Goal: Task Accomplishment & Management: Complete application form

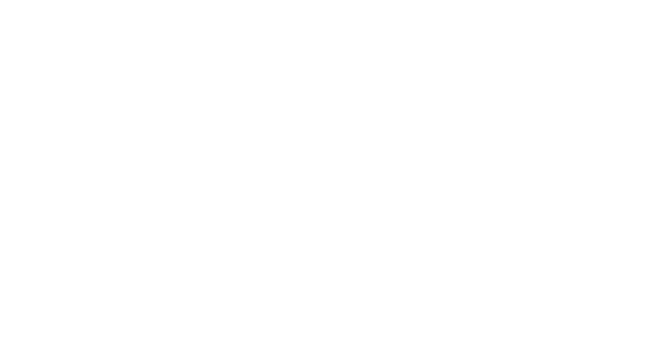
select select "Song"
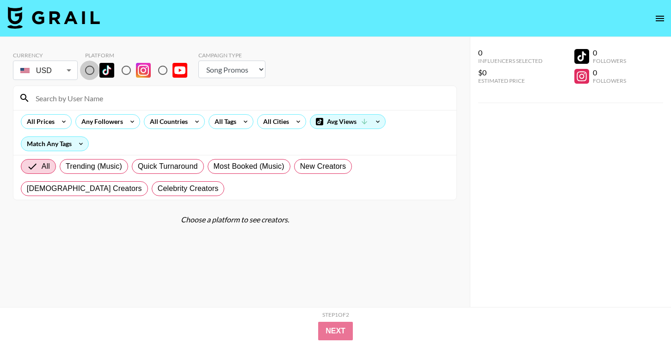
click at [91, 75] on input "radio" at bounding box center [89, 70] width 19 height 19
radio input "true"
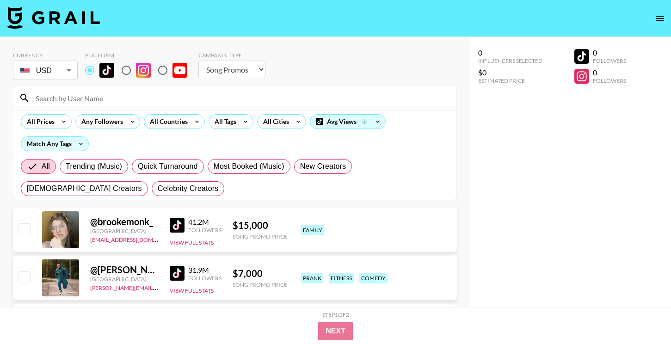
click at [93, 96] on input at bounding box center [240, 98] width 421 height 15
paste input "@cupiddeluxe"
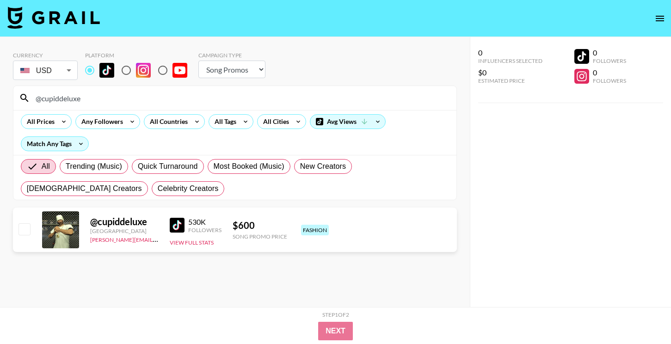
type input "@cupiddeluxe"
click at [28, 231] on input "checkbox" at bounding box center [23, 228] width 11 height 11
checkbox input "true"
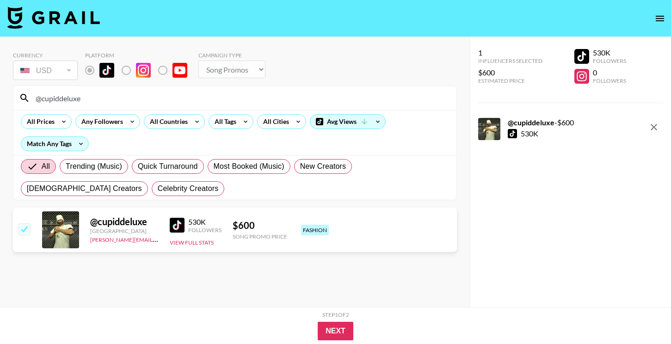
click at [125, 100] on input "@cupiddeluxe" at bounding box center [240, 98] width 421 height 15
paste input "emiliafart"
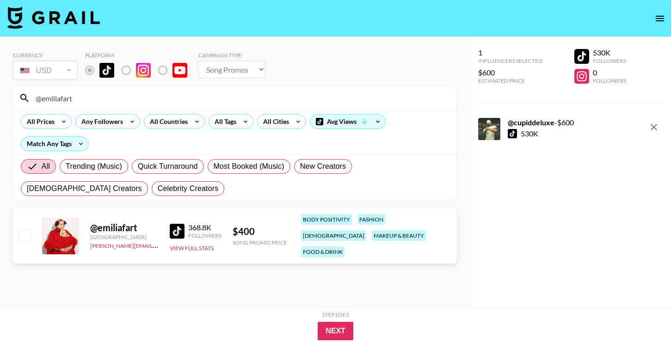
type input "@emiliafart"
click at [25, 229] on input "checkbox" at bounding box center [23, 234] width 11 height 11
checkbox input "true"
click at [127, 100] on input "@emiliafart" at bounding box center [240, 98] width 421 height 15
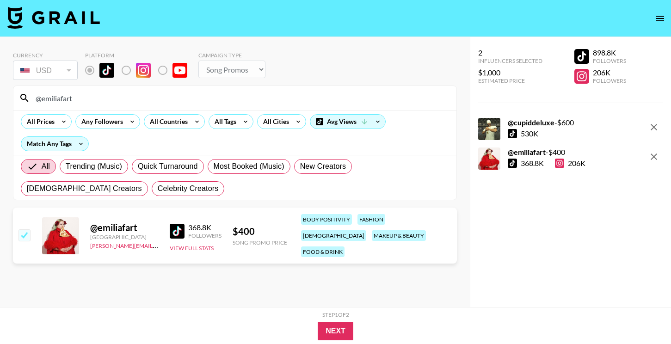
click at [127, 100] on input "@emiliafart" at bounding box center [240, 98] width 421 height 15
paste input "twinkle.t1ts"
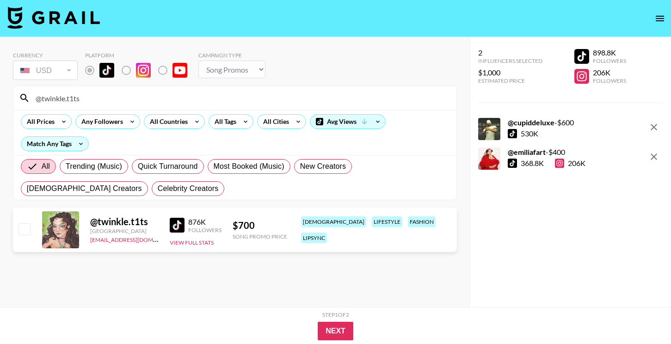
type input "@twinkle.t1ts"
click at [29, 228] on input "checkbox" at bounding box center [23, 228] width 11 height 11
checkbox input "true"
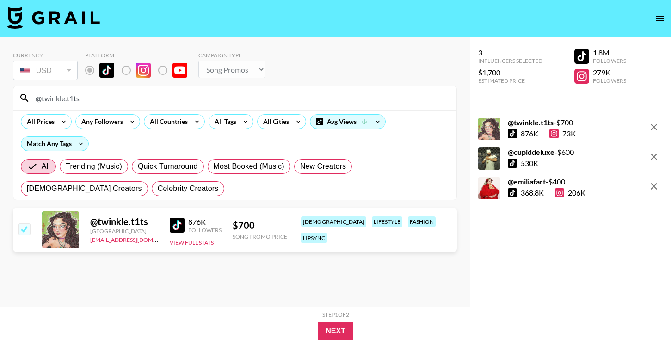
click at [162, 93] on input "@twinkle.t1ts" at bounding box center [240, 98] width 421 height 15
paste input "poppylaur"
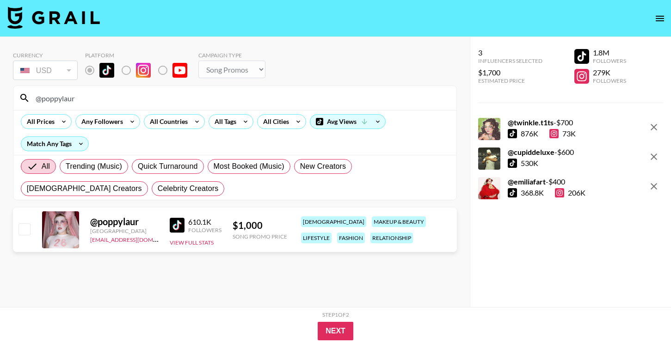
type input "@poppylaur"
click at [22, 230] on input "checkbox" at bounding box center [23, 228] width 11 height 11
checkbox input "true"
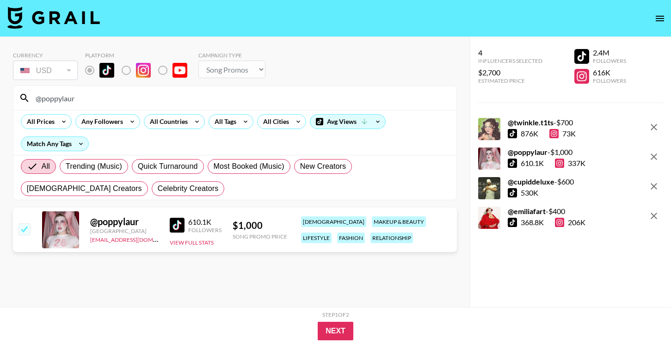
click at [122, 100] on input "@poppylaur" at bounding box center [240, 98] width 421 height 15
paste input "naarjesse"
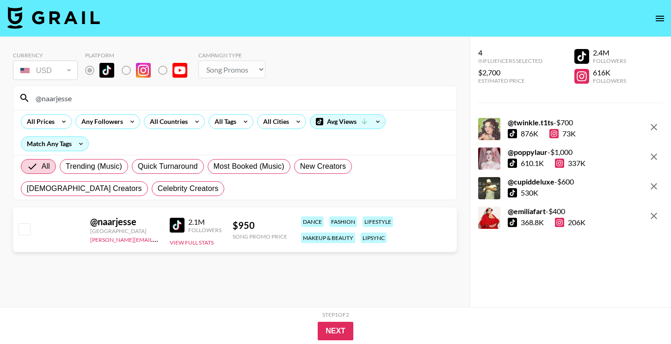
type input "@naarjesse"
click at [27, 225] on input "checkbox" at bounding box center [23, 228] width 11 height 11
checkbox input "true"
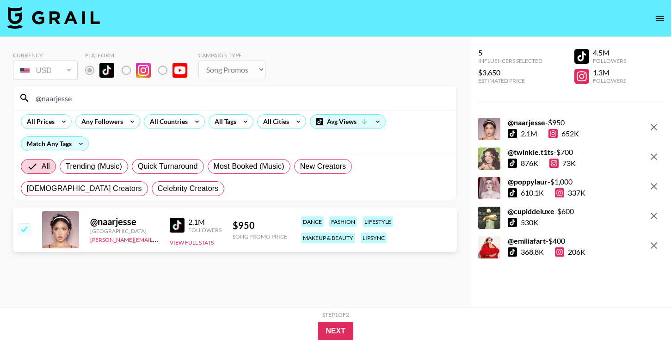
click at [136, 93] on input "@naarjesse" at bounding box center [240, 98] width 421 height 15
paste input "rawlinsness"
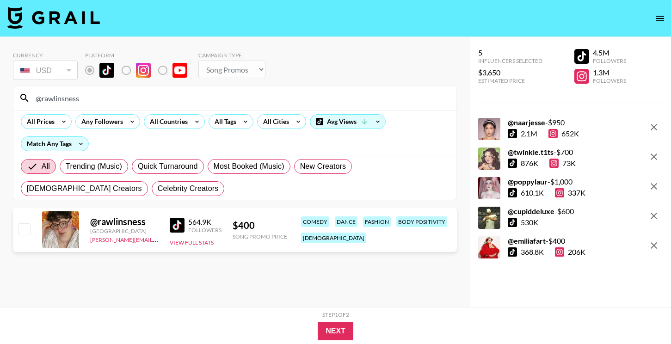
type input "@rawlinsness"
click at [29, 228] on input "checkbox" at bounding box center [23, 228] width 11 height 11
checkbox input "true"
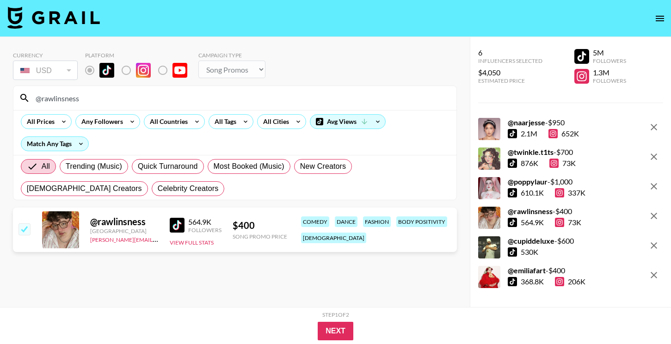
click at [90, 92] on input "@rawlinsness" at bounding box center [240, 98] width 421 height 15
paste input "nico1eodeon"
type input "@nico1eodeon"
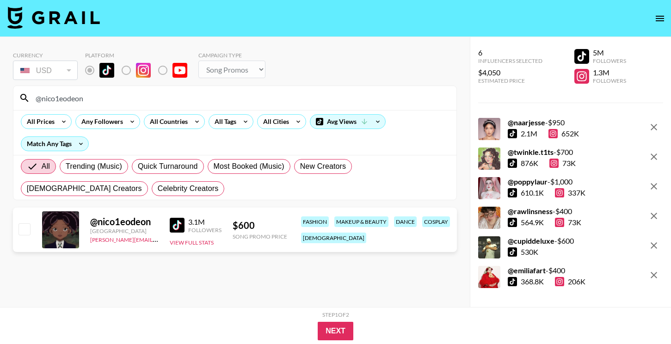
click at [21, 234] on input "checkbox" at bounding box center [23, 228] width 11 height 11
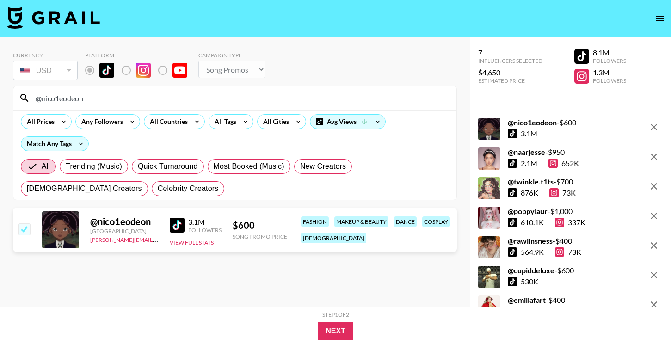
click at [23, 229] on input "checkbox" at bounding box center [23, 228] width 11 height 11
checkbox input "false"
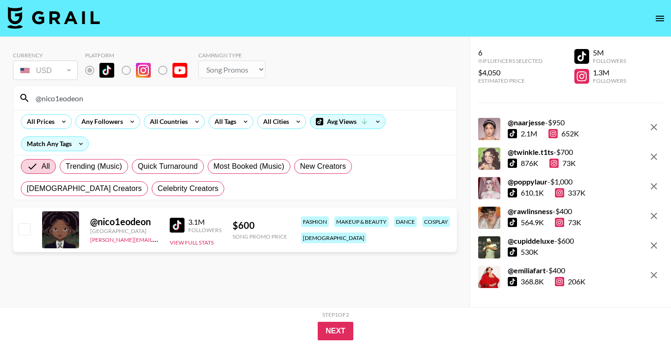
click at [105, 273] on section "Currency USD USD ​ Platform Campaign Type Choose Type... Song Promos Brand Prom…" at bounding box center [235, 179] width 444 height 270
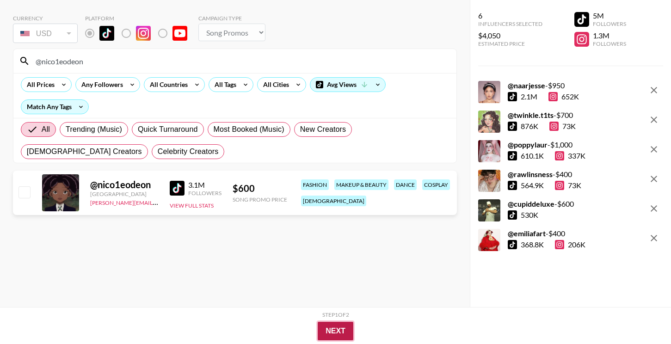
click at [333, 332] on button "Next" at bounding box center [336, 331] width 36 height 18
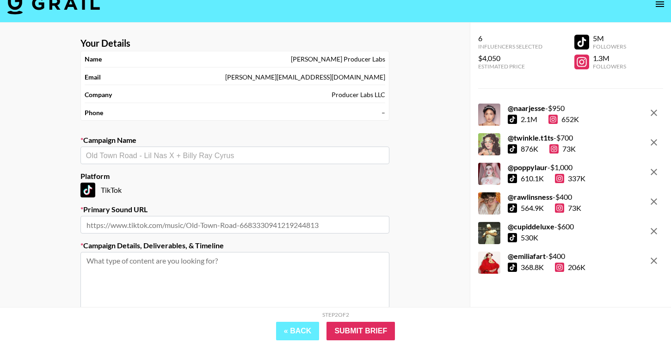
scroll to position [0, 0]
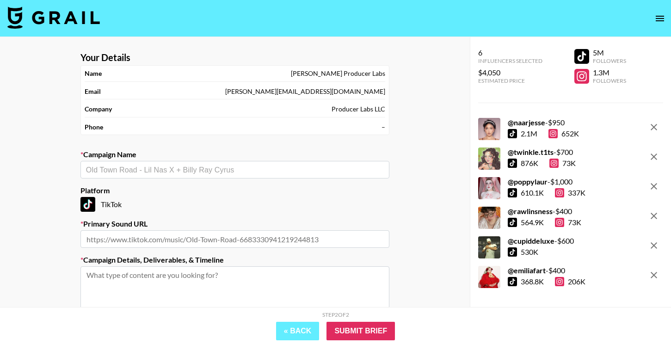
click at [234, 167] on input "text" at bounding box center [235, 170] width 298 height 11
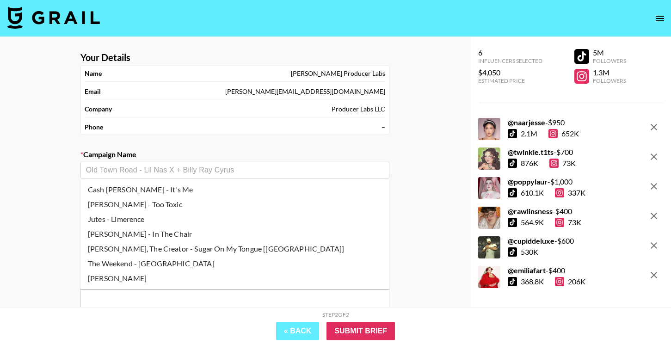
paste input "[URL][DOMAIN_NAME]"
type input "[URL][DOMAIN_NAME]"
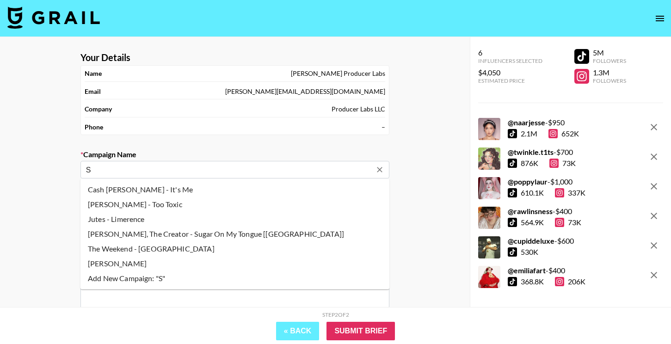
type input "S"
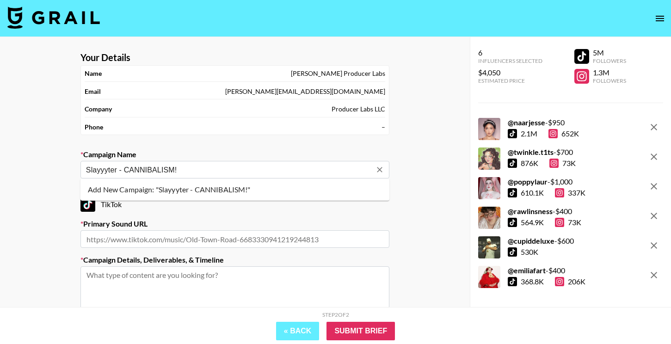
click at [185, 188] on li "Add New Campaign: "Slayyyter - CANNIBALISM!"" at bounding box center [234, 189] width 309 height 15
type input "Slayyyter - CANNIBALISM!"
click at [169, 240] on input "text" at bounding box center [234, 239] width 309 height 18
paste input "[URL][DOMAIN_NAME]"
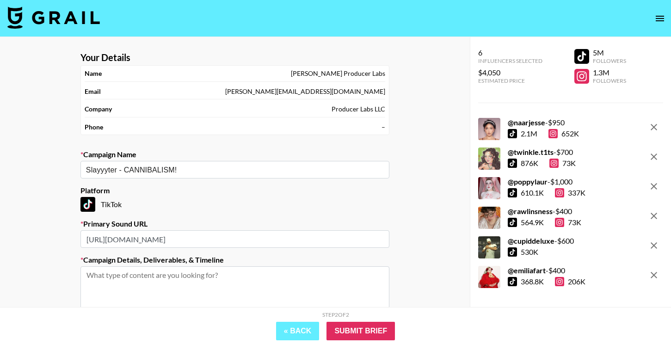
type input "[URL][DOMAIN_NAME]"
click at [163, 282] on textarea at bounding box center [234, 300] width 309 height 69
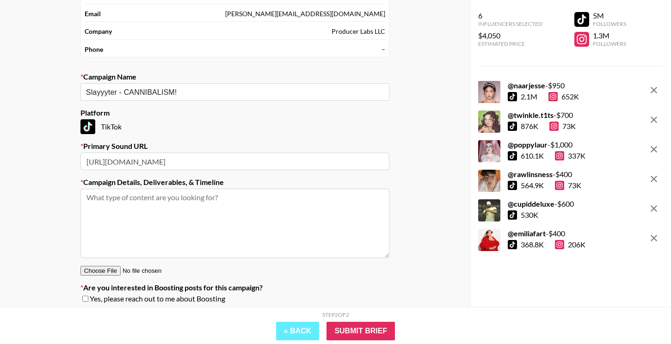
scroll to position [111, 0]
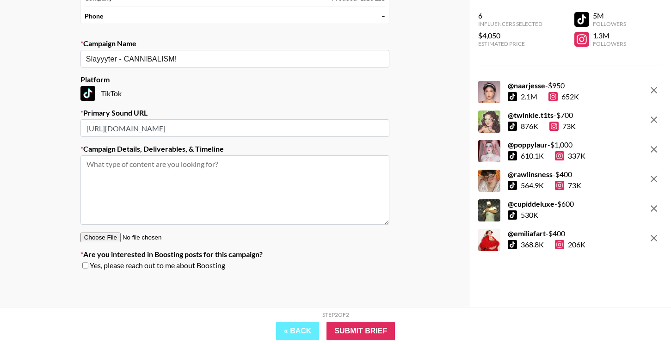
click at [278, 168] on textarea at bounding box center [234, 189] width 309 height 69
click at [173, 197] on textarea at bounding box center [234, 189] width 309 height 69
click at [138, 177] on textarea "nothing specific but nothing random," at bounding box center [234, 189] width 309 height 69
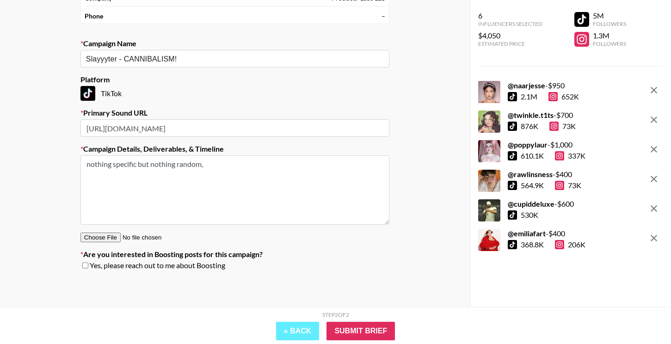
paste textarea "just have those creators do what they want but aimed towards some sort of trend"
drag, startPoint x: 138, startPoint y: 165, endPoint x: 78, endPoint y: 166, distance: 60.1
click at [79, 165] on section "Your Details Name [PERSON_NAME] Producer Labs Email [PERSON_NAME][EMAIL_ADDRESS…" at bounding box center [235, 108] width 324 height 351
click at [115, 167] on textarea "Creators do what they want but aimed towards some sort of trend" at bounding box center [234, 189] width 309 height 69
click at [312, 163] on textarea "Creators can do what they want but aimed towards some sort of trend" at bounding box center [234, 189] width 309 height 69
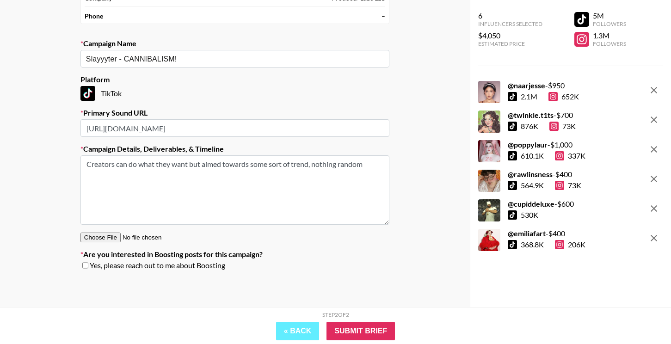
type textarea "Creators can do what they want but aimed towards some sort of trend, nothing ra…"
click at [418, 205] on div "Your Details Name [PERSON_NAME] Producer Labs Email [PERSON_NAME][EMAIL_ADDRESS…" at bounding box center [235, 116] width 470 height 381
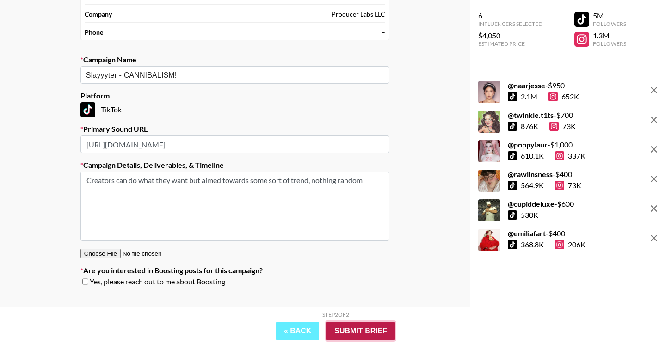
click at [357, 333] on input "Submit Brief" at bounding box center [361, 331] width 68 height 18
